Goal: Check status: Check status

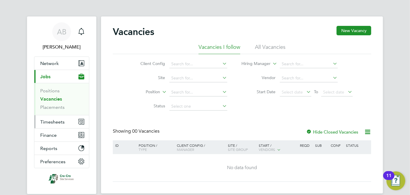
click at [55, 120] on span "Timesheets" at bounding box center [52, 122] width 24 height 6
click at [52, 123] on span "Timesheets" at bounding box center [52, 122] width 24 height 6
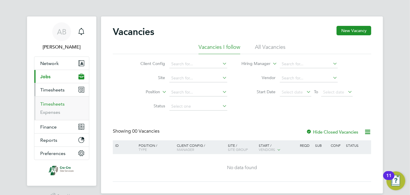
click at [52, 104] on link "Timesheets" at bounding box center [52, 104] width 24 height 6
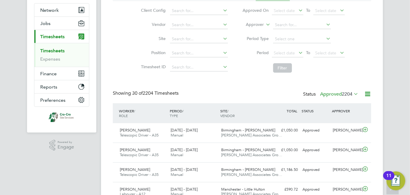
click at [337, 94] on label "Approved 2204" at bounding box center [339, 94] width 38 height 6
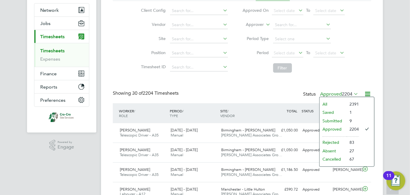
click at [338, 101] on li "All" at bounding box center [332, 104] width 27 height 8
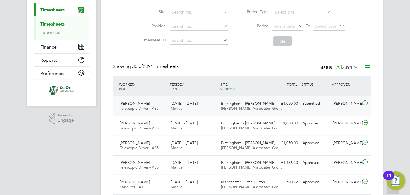
click at [204, 109] on div "[DATE] - [DATE] Manual" at bounding box center [193, 106] width 51 height 15
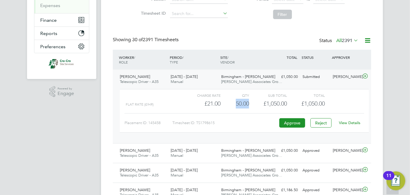
drag, startPoint x: 249, startPoint y: 105, endPoint x: 228, endPoint y: 103, distance: 21.2
click at [228, 103] on div "Flat rate (£/HR) £21.00 50 50.00 50 £1,050.00 £1,050.00" at bounding box center [244, 104] width 249 height 10
click at [261, 103] on div "£1,050.00" at bounding box center [268, 104] width 38 height 10
click at [258, 57] on div "SITE / VENDOR" at bounding box center [244, 59] width 51 height 15
